Goal: Browse casually

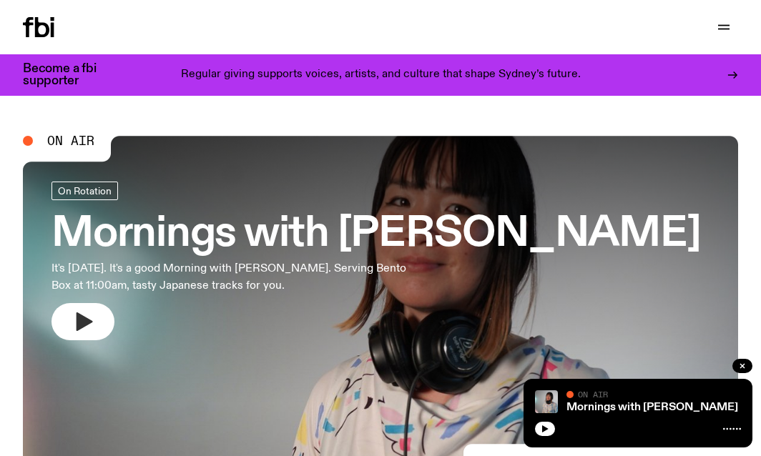
click at [94, 322] on icon "button" at bounding box center [83, 321] width 23 height 23
click at [97, 325] on button "button" at bounding box center [83, 321] width 63 height 37
click at [86, 325] on icon "button" at bounding box center [85, 322] width 16 height 19
